Goal: Task Accomplishment & Management: Manage account settings

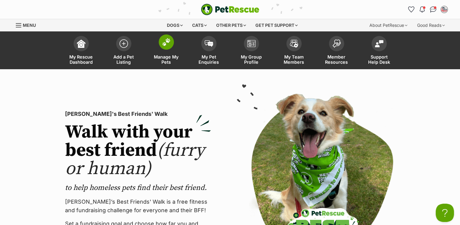
click at [169, 47] on span at bounding box center [166, 41] width 15 height 15
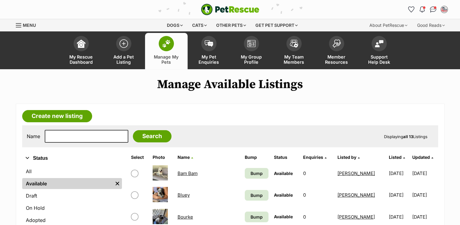
click at [187, 193] on link "Bluey" at bounding box center [184, 195] width 12 height 6
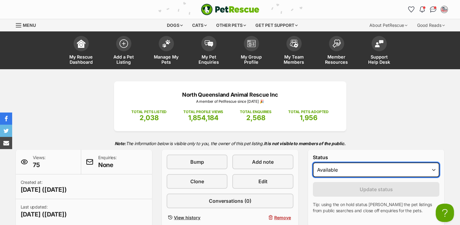
click at [366, 171] on select "Draft Available On hold Adopted" at bounding box center [376, 169] width 127 height 15
select select "rehomed"
click at [313, 162] on select "Draft Available On hold Adopted" at bounding box center [376, 169] width 127 height 15
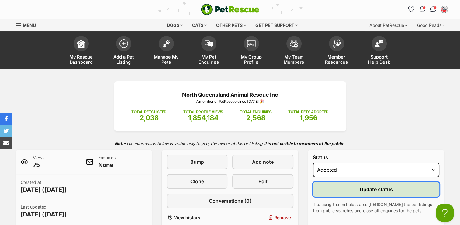
click at [387, 186] on span "Update status" at bounding box center [376, 188] width 33 height 7
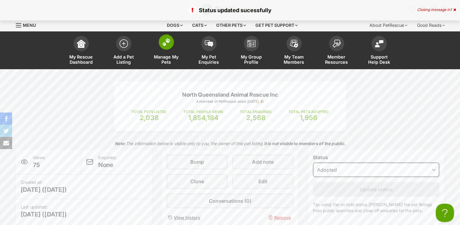
click at [169, 45] on img at bounding box center [166, 42] width 9 height 8
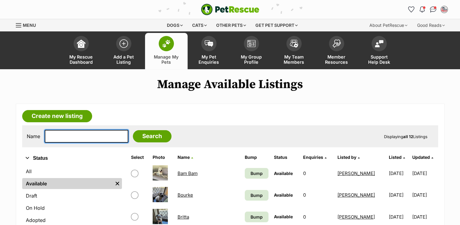
click at [64, 133] on input "text" at bounding box center [87, 136] width 84 height 13
type input "peeka"
click at [133, 130] on input "Search" at bounding box center [152, 136] width 39 height 12
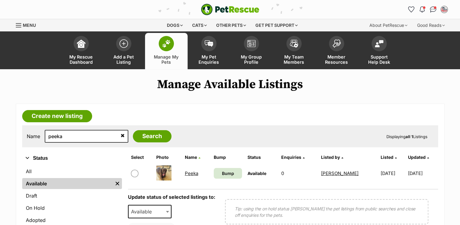
click at [185, 173] on link "Peeka" at bounding box center [191, 173] width 13 height 6
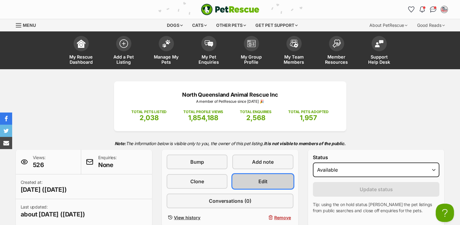
click at [266, 180] on span "Edit" at bounding box center [263, 180] width 9 height 7
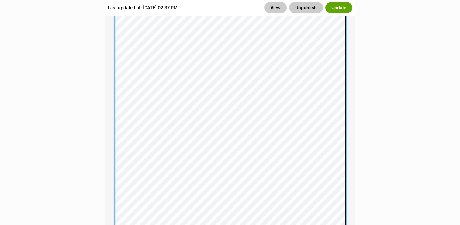
scroll to position [564, 0]
click at [114, 25] on div "About This Pet Name Henlo there, it looks like you might be using the pet name …" at bounding box center [231, 120] width 250 height 648
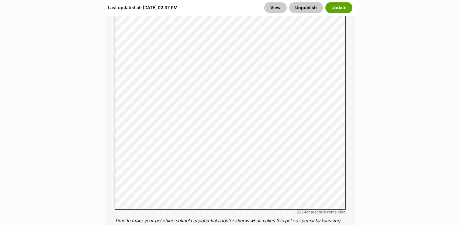
drag, startPoint x: 459, startPoint y: 56, endPoint x: 459, endPoint y: 48, distance: 8.5
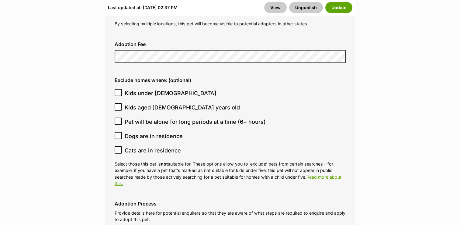
scroll to position [1828, 0]
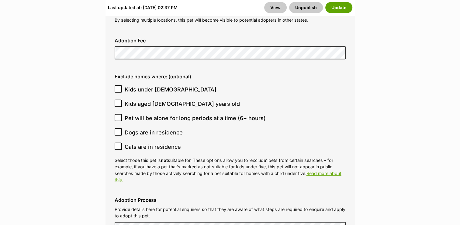
click at [120, 131] on icon at bounding box center [119, 132] width 4 height 3
click at [120, 128] on input "Dogs are in residence" at bounding box center [118, 131] width 7 height 7
checkbox input "true"
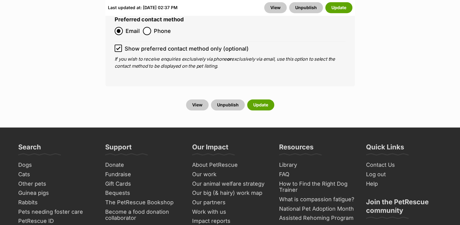
scroll to position [2812, 0]
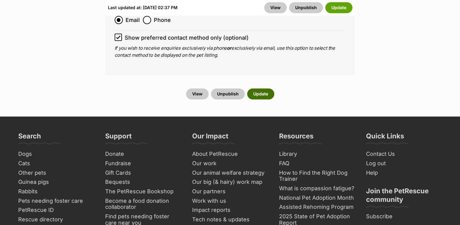
click at [262, 88] on button "Update" at bounding box center [260, 93] width 27 height 11
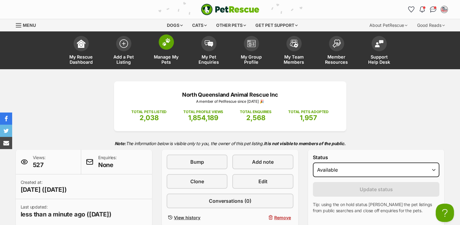
click at [177, 39] on link "Manage My Pets" at bounding box center [166, 51] width 43 height 36
